Goal: Task Accomplishment & Management: Use online tool/utility

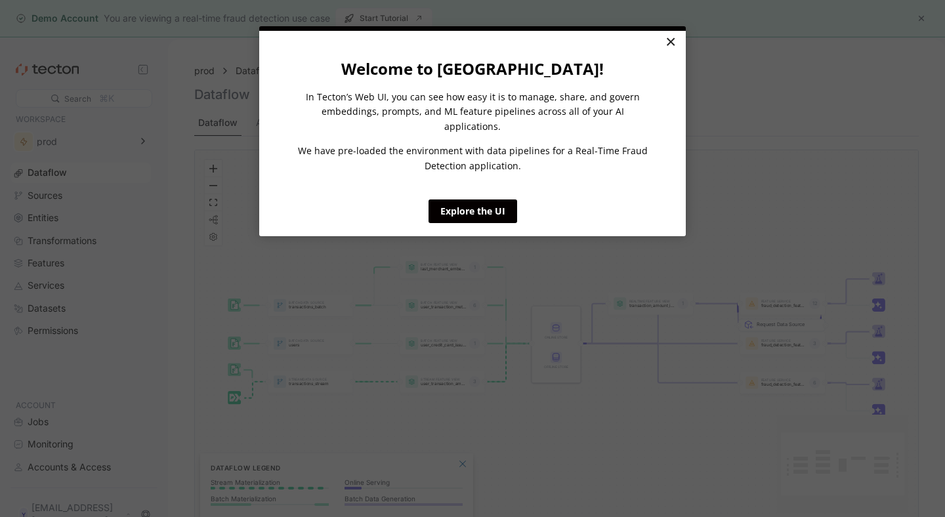
click at [672, 49] on link "×" at bounding box center [670, 43] width 23 height 24
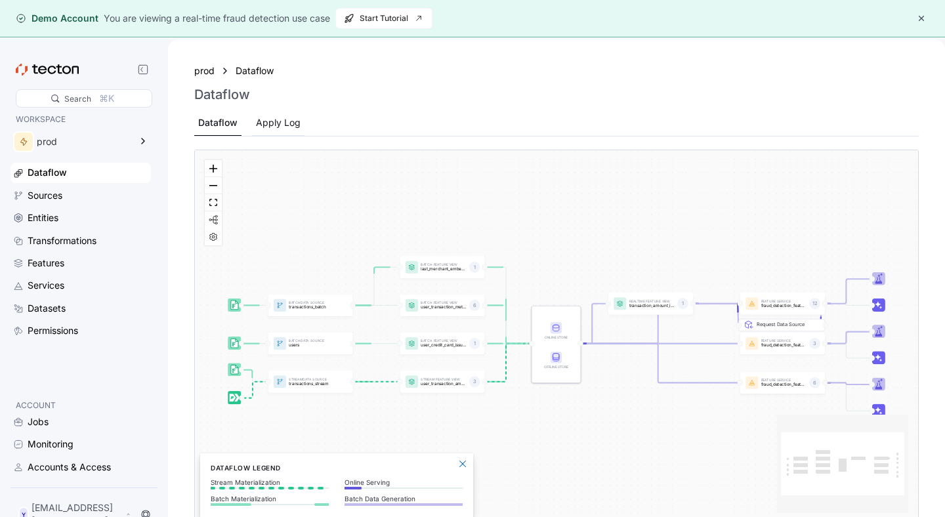
click at [290, 125] on div "Apply Log" at bounding box center [278, 122] width 45 height 14
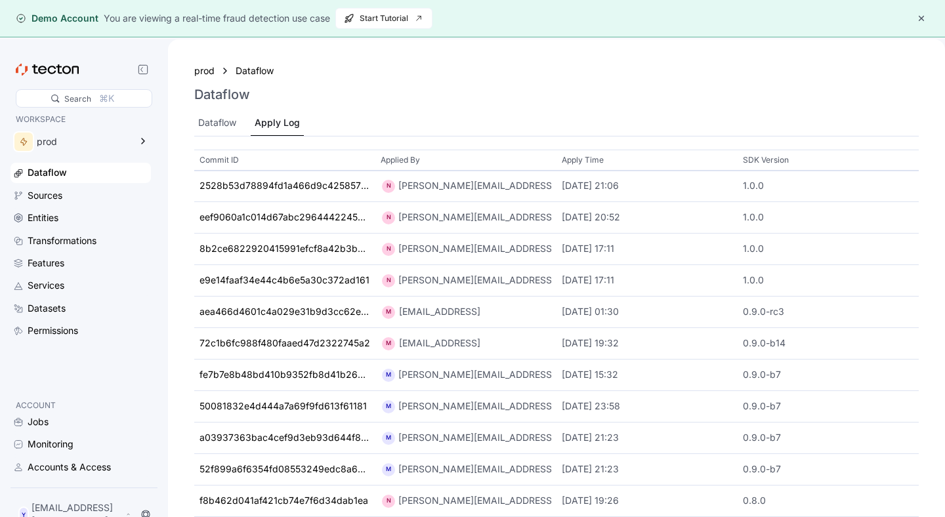
click at [920, 21] on button "button" at bounding box center [921, 18] width 16 height 16
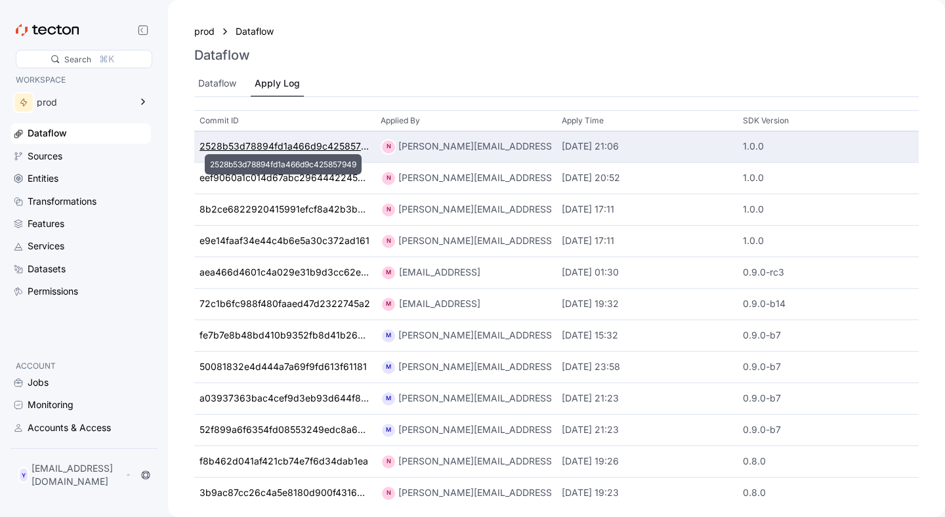
click at [247, 148] on div "2528b53d78894fd1a466d9c425857949" at bounding box center [284, 147] width 171 height 14
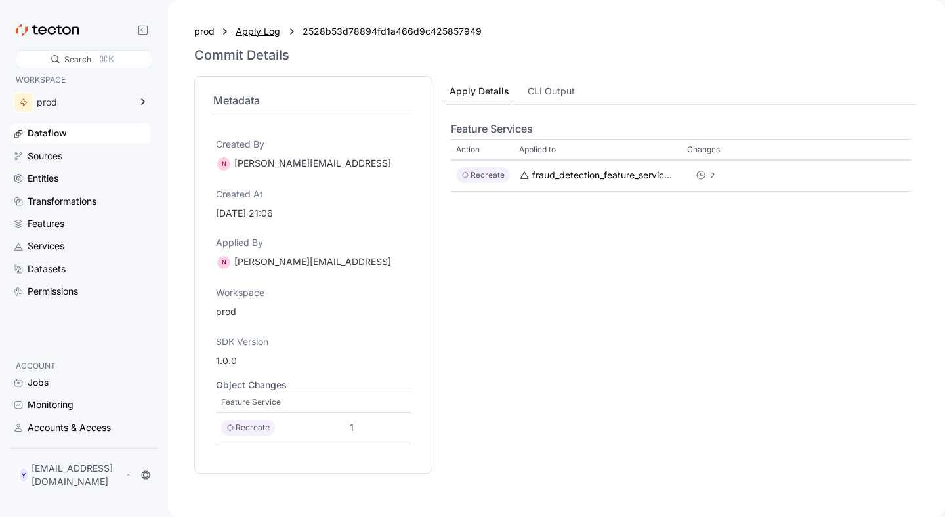
click at [258, 37] on div "Apply Log" at bounding box center [259, 31] width 46 height 14
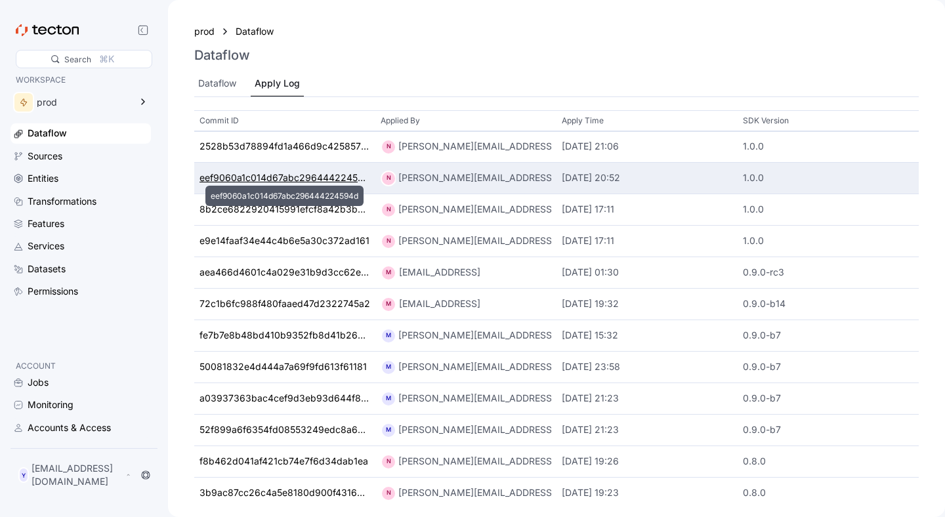
click at [276, 181] on div "eef9060a1c014d67abc296444224594d" at bounding box center [284, 178] width 171 height 14
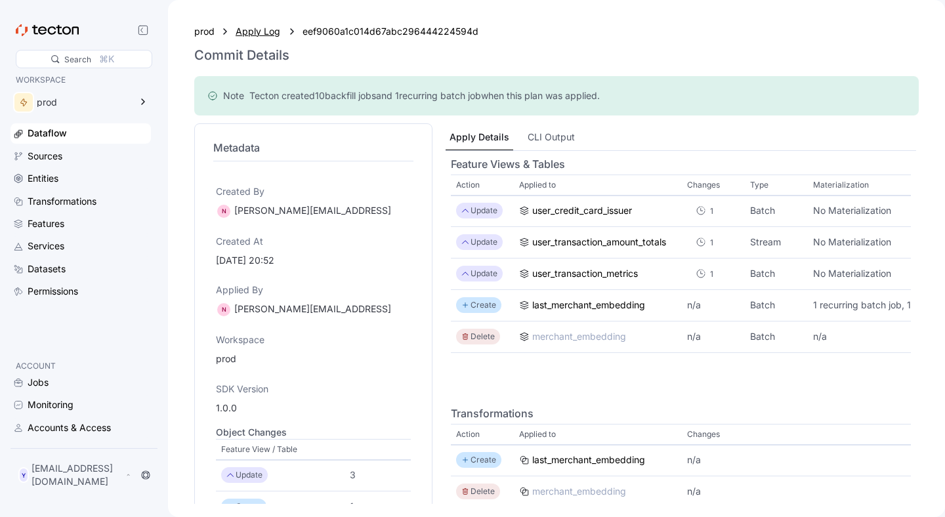
click at [257, 35] on div "Apply Log" at bounding box center [259, 31] width 46 height 14
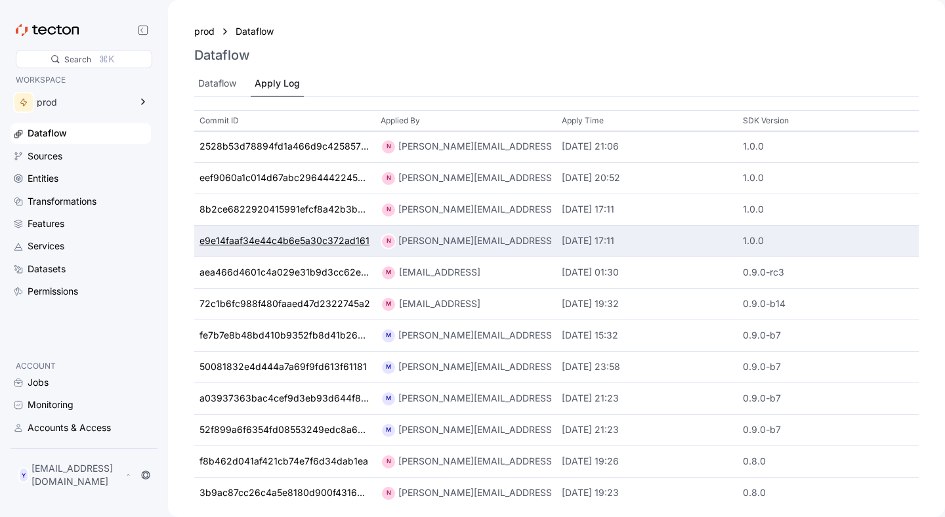
click at [259, 241] on div "e9e14faaf34e44c4b6e5a30c372ad161" at bounding box center [284, 241] width 170 height 14
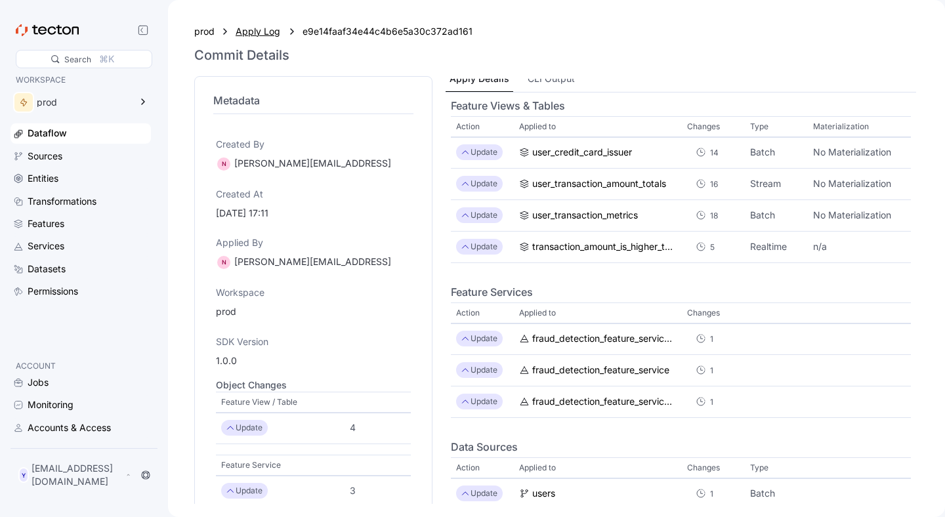
click at [256, 29] on div "Apply Log" at bounding box center [259, 31] width 46 height 14
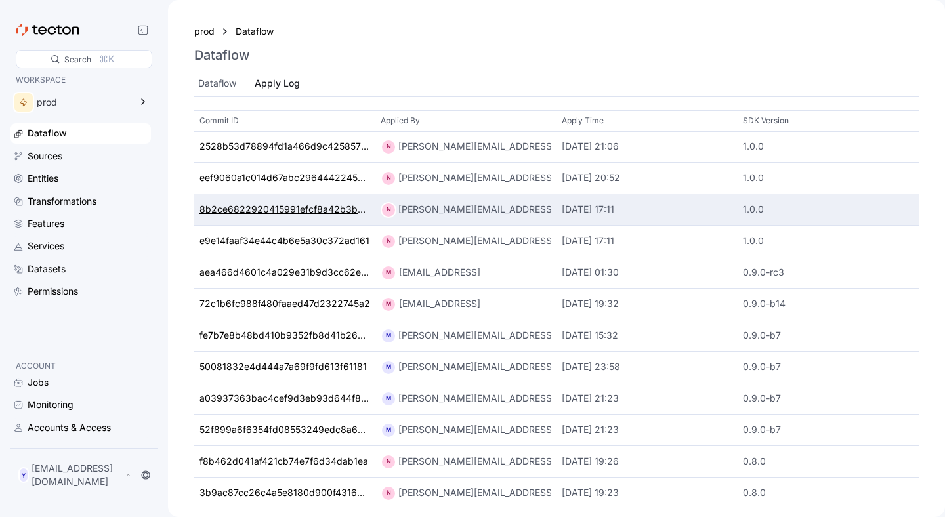
click at [258, 210] on div "8b2ce6822920415991efcf8a42b3b38c" at bounding box center [284, 210] width 171 height 14
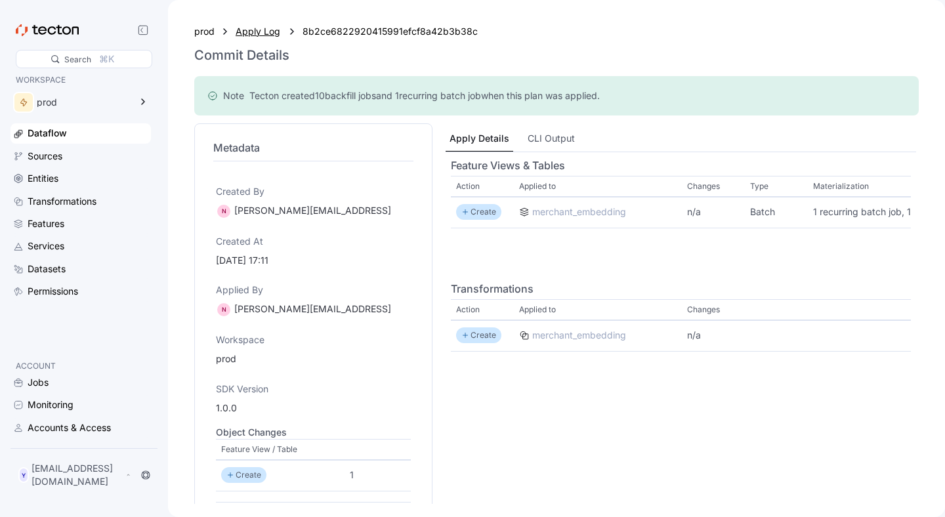
click at [256, 31] on div "Apply Log" at bounding box center [259, 31] width 46 height 14
